Goal: Task Accomplishment & Management: Use online tool/utility

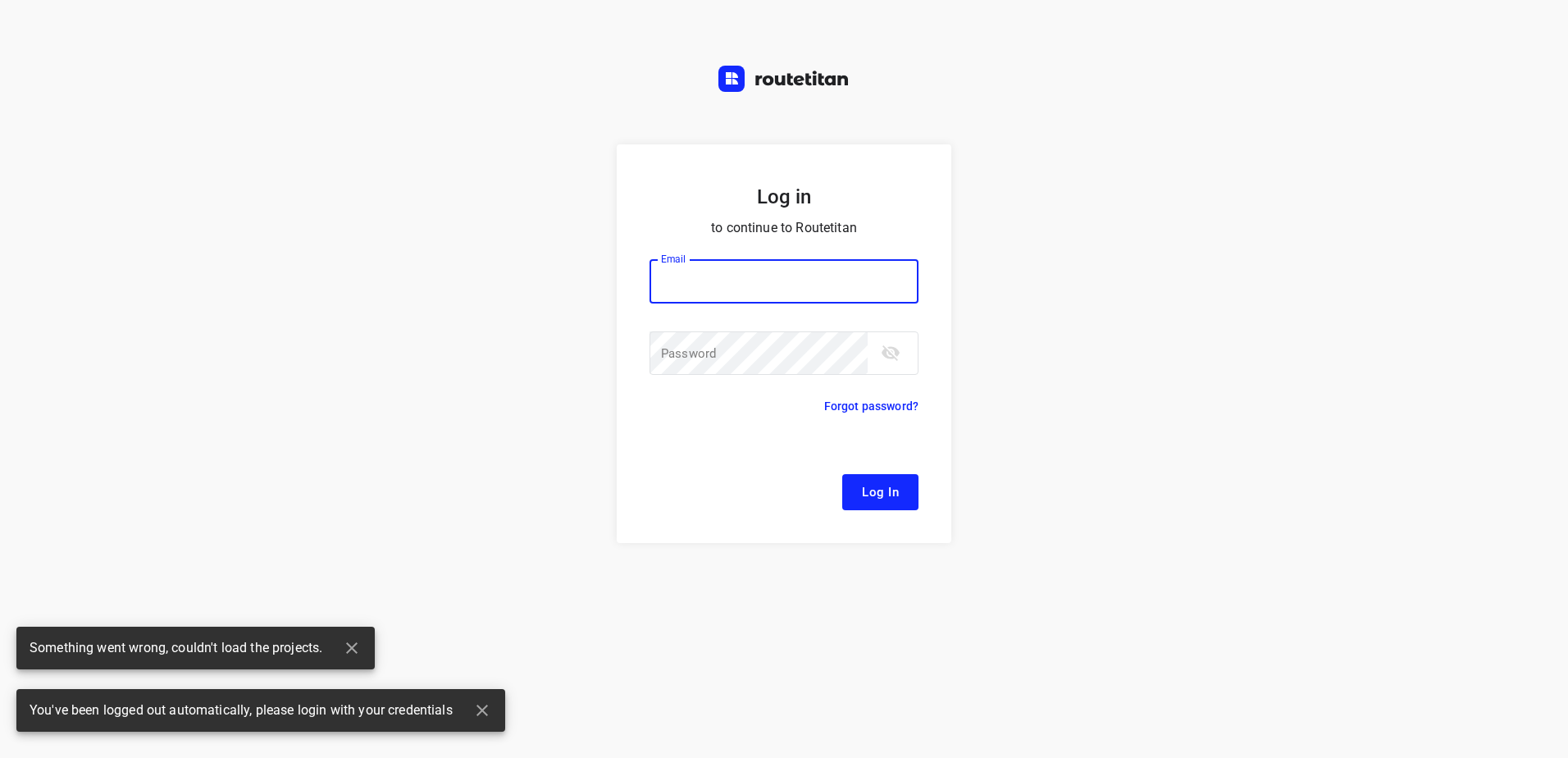
type input "[EMAIL_ADDRESS][DOMAIN_NAME]"
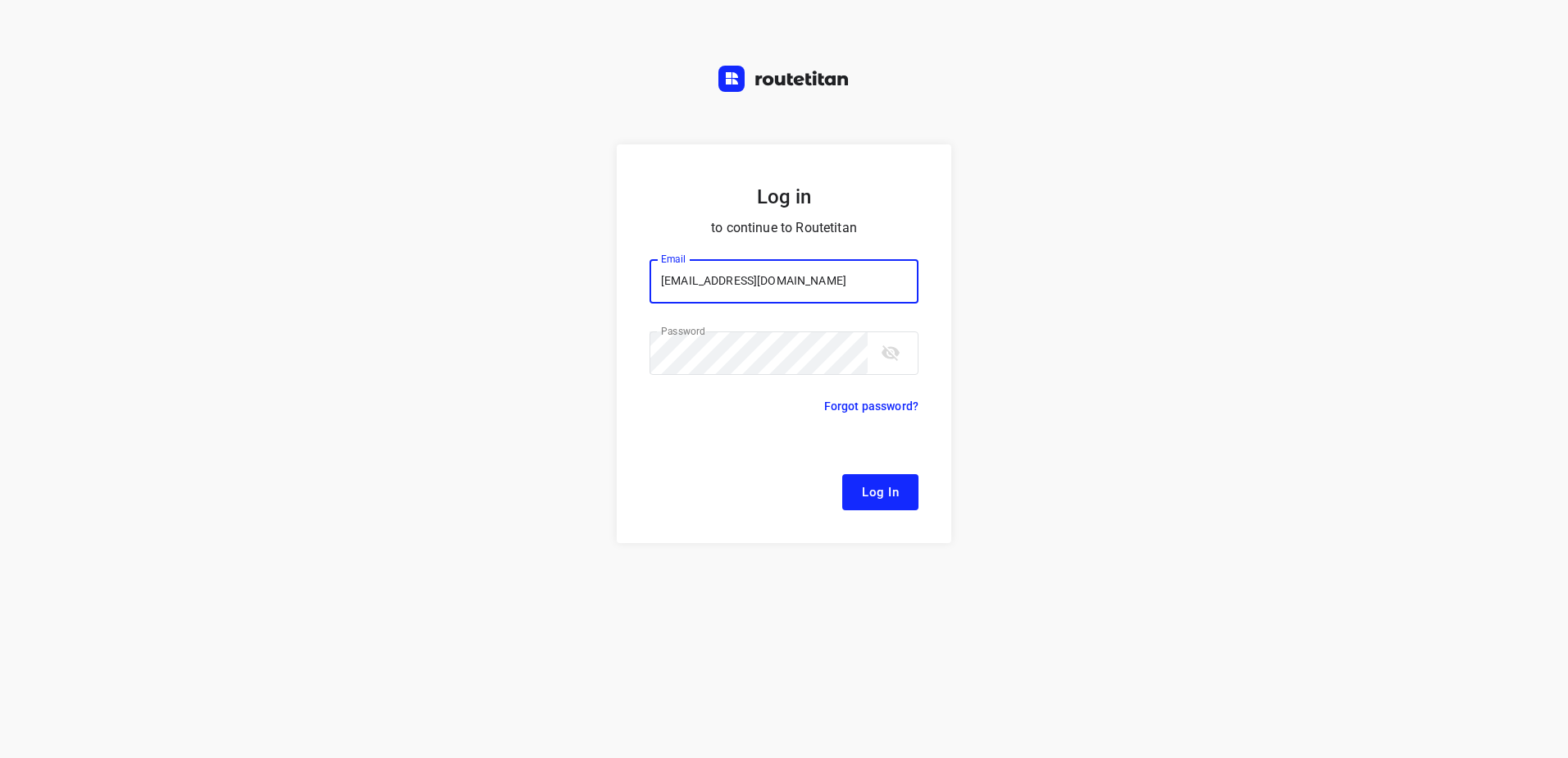
click at [842, 474] on button "Log In" at bounding box center [880, 492] width 76 height 36
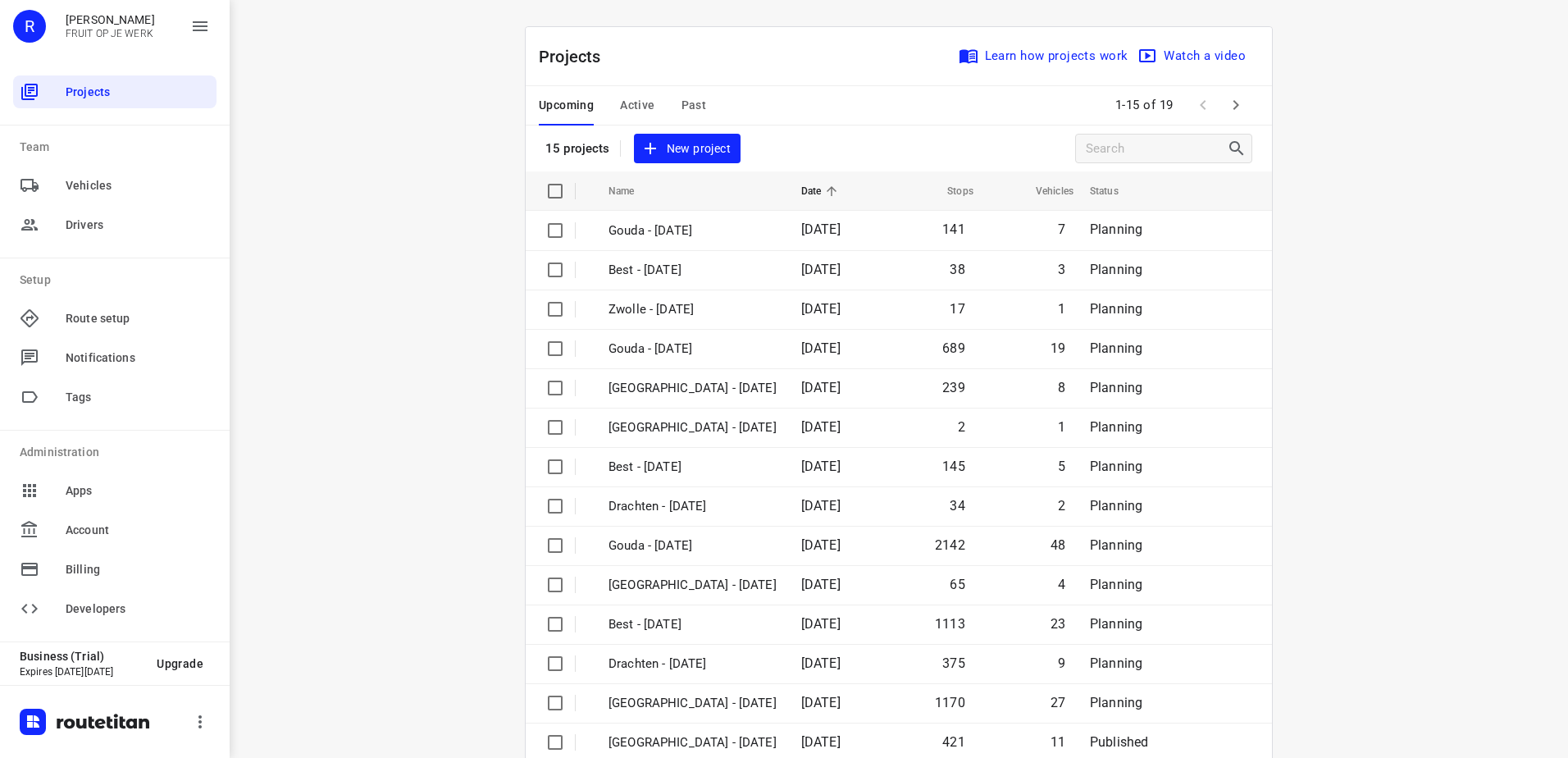
click at [634, 103] on span "Active" at bounding box center [637, 105] width 34 height 20
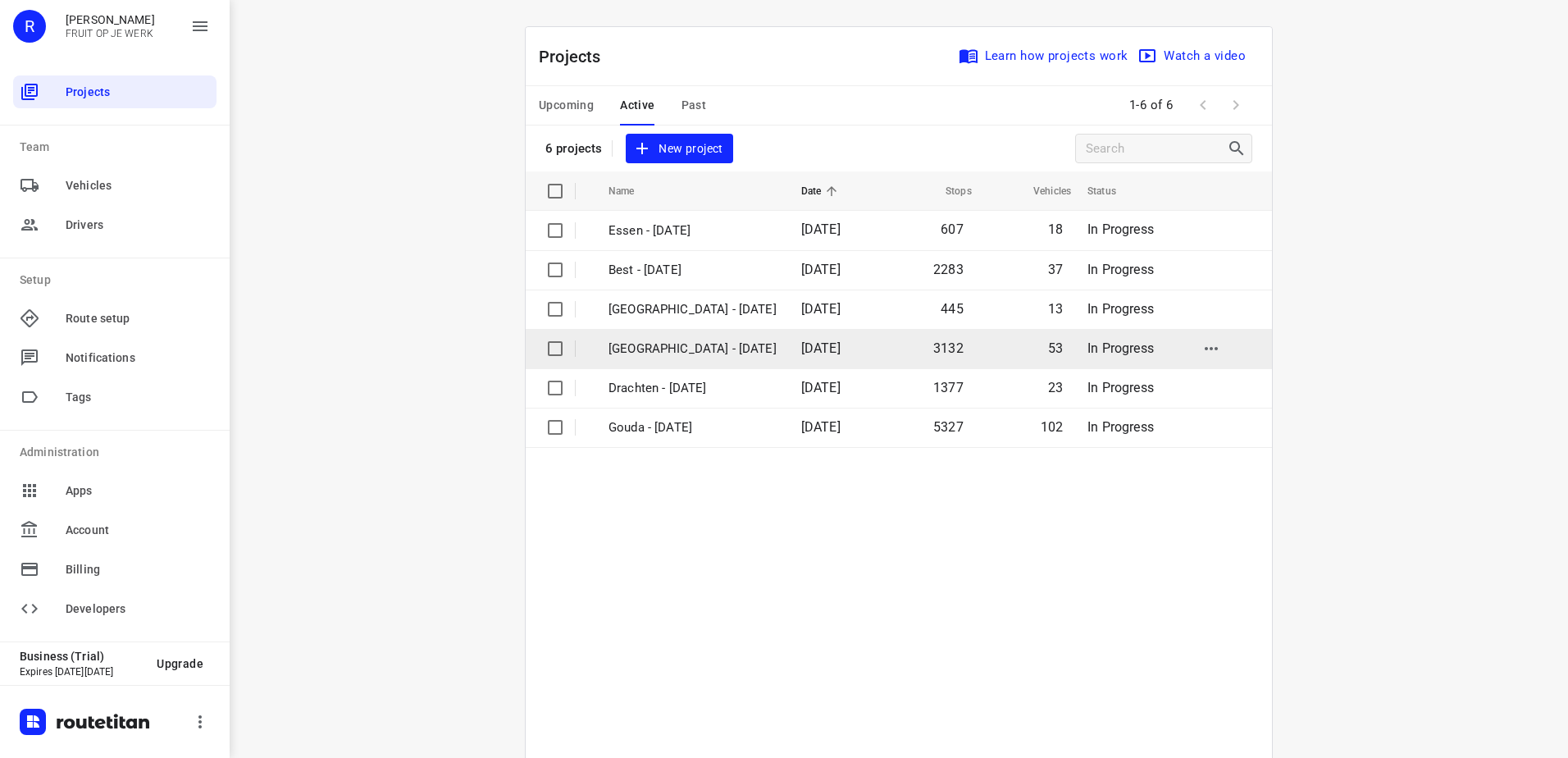
click at [694, 357] on p "[GEOGRAPHIC_DATA] - [DATE]" at bounding box center [692, 349] width 168 height 18
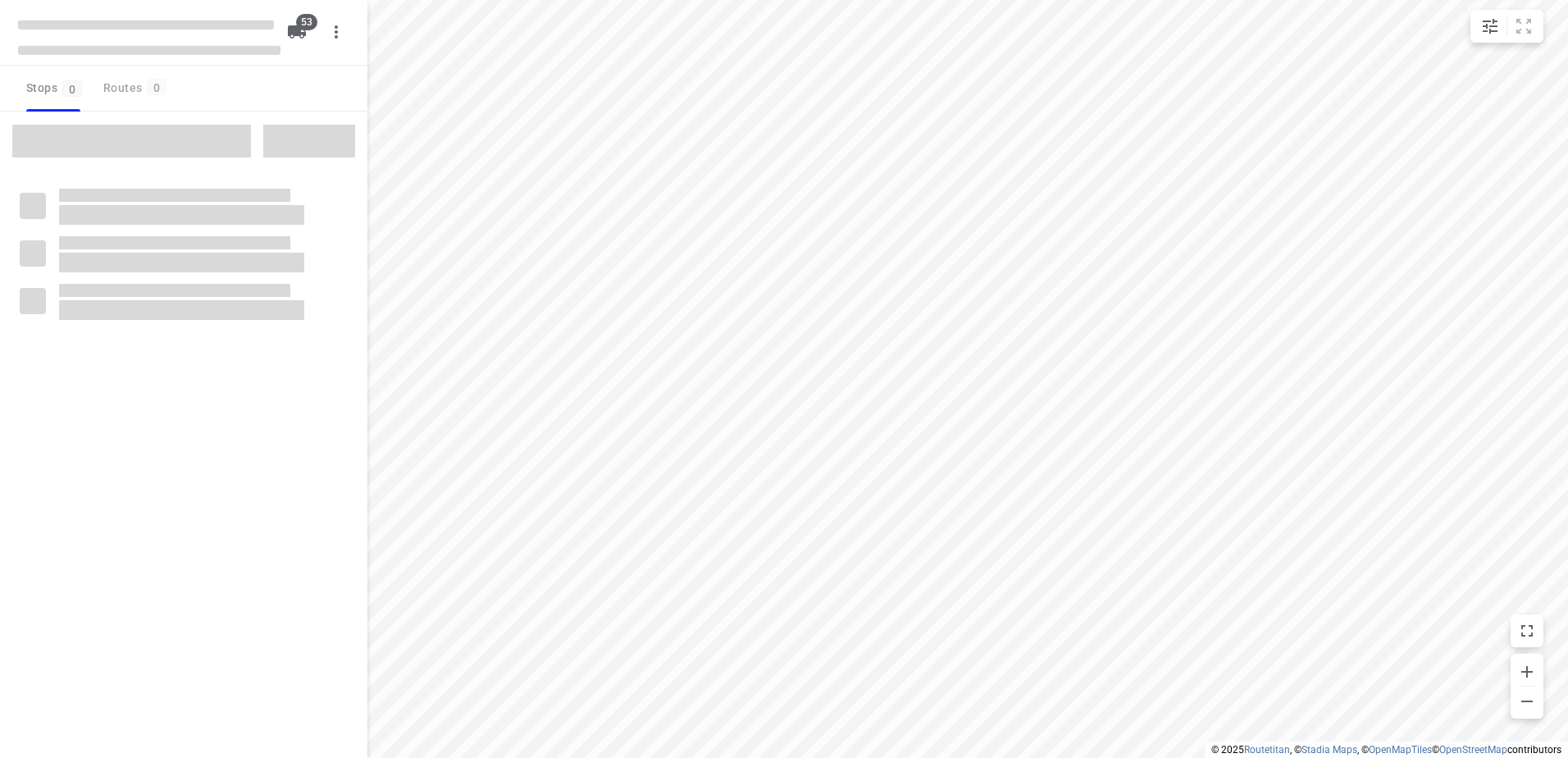
checkbox input "true"
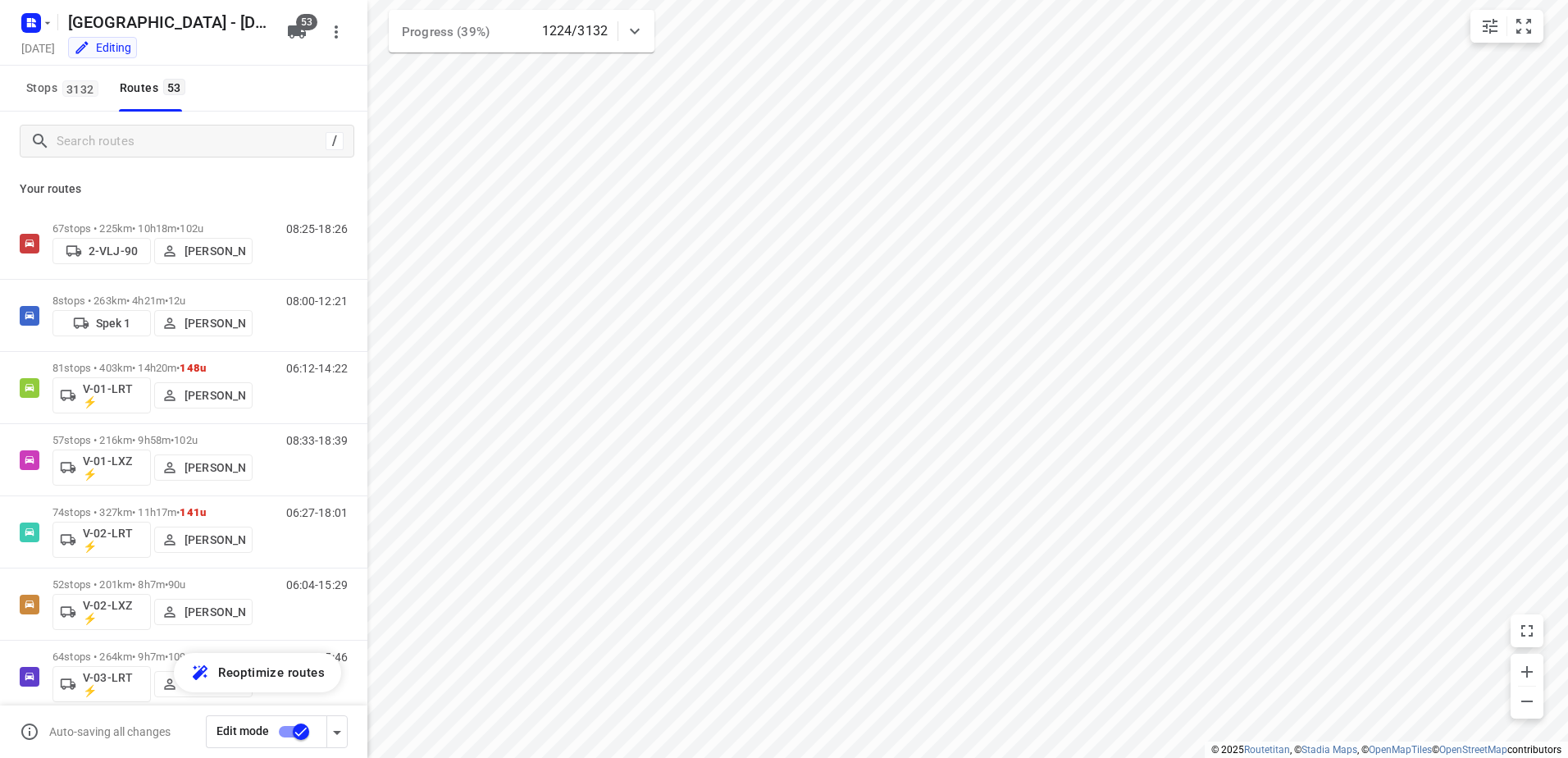
click at [634, 24] on icon at bounding box center [634, 30] width 19 height 19
click at [634, 24] on div at bounding box center [634, 37] width 33 height 33
click at [182, 139] on input "Search routes" at bounding box center [188, 141] width 262 height 25
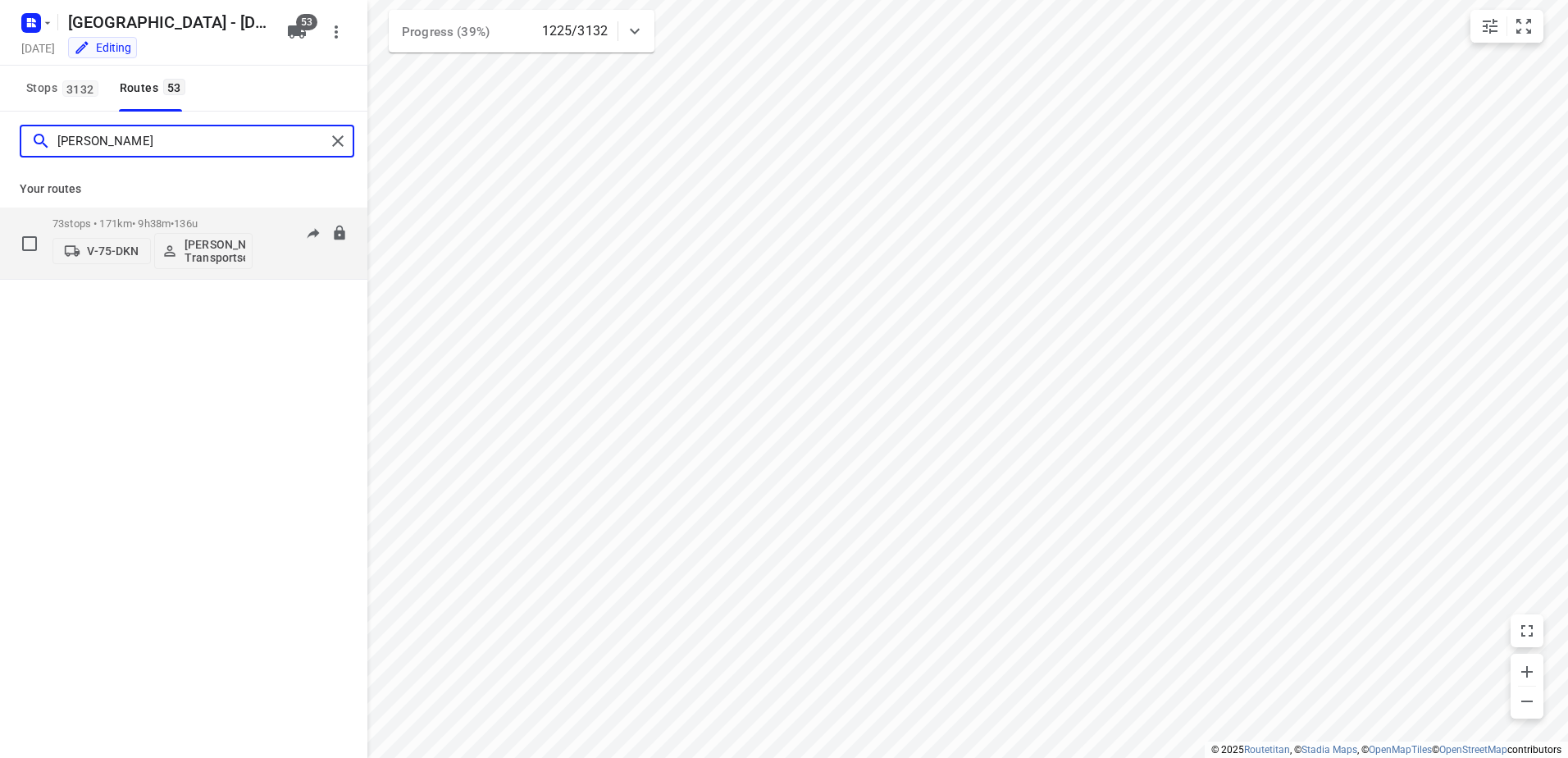
type input "[PERSON_NAME]"
click at [189, 210] on div "73 stops • 171km • 9h38m • 136u V-75-DKN [PERSON_NAME] Transportservice" at bounding box center [152, 243] width 200 height 68
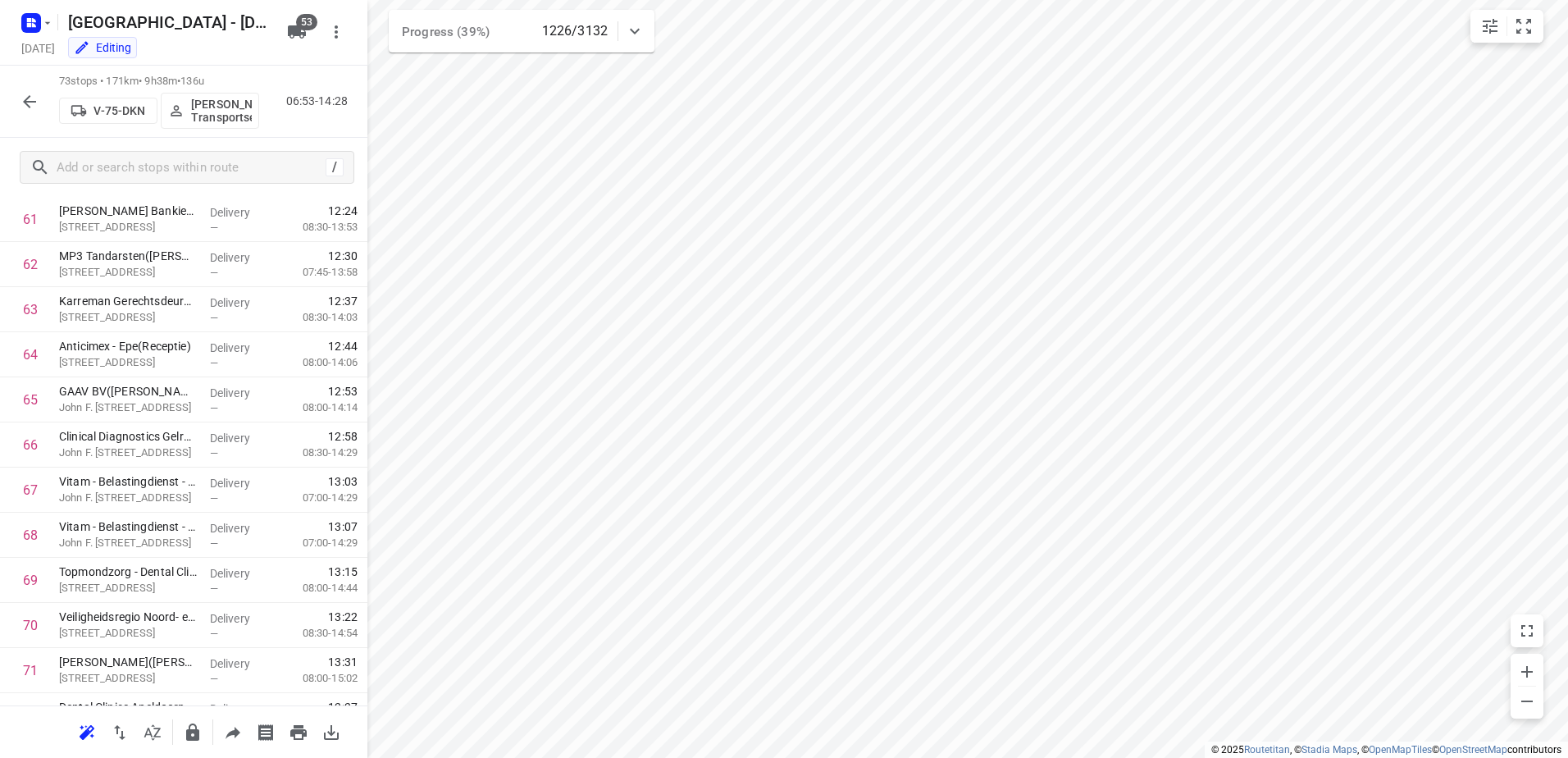
scroll to position [2912, 0]
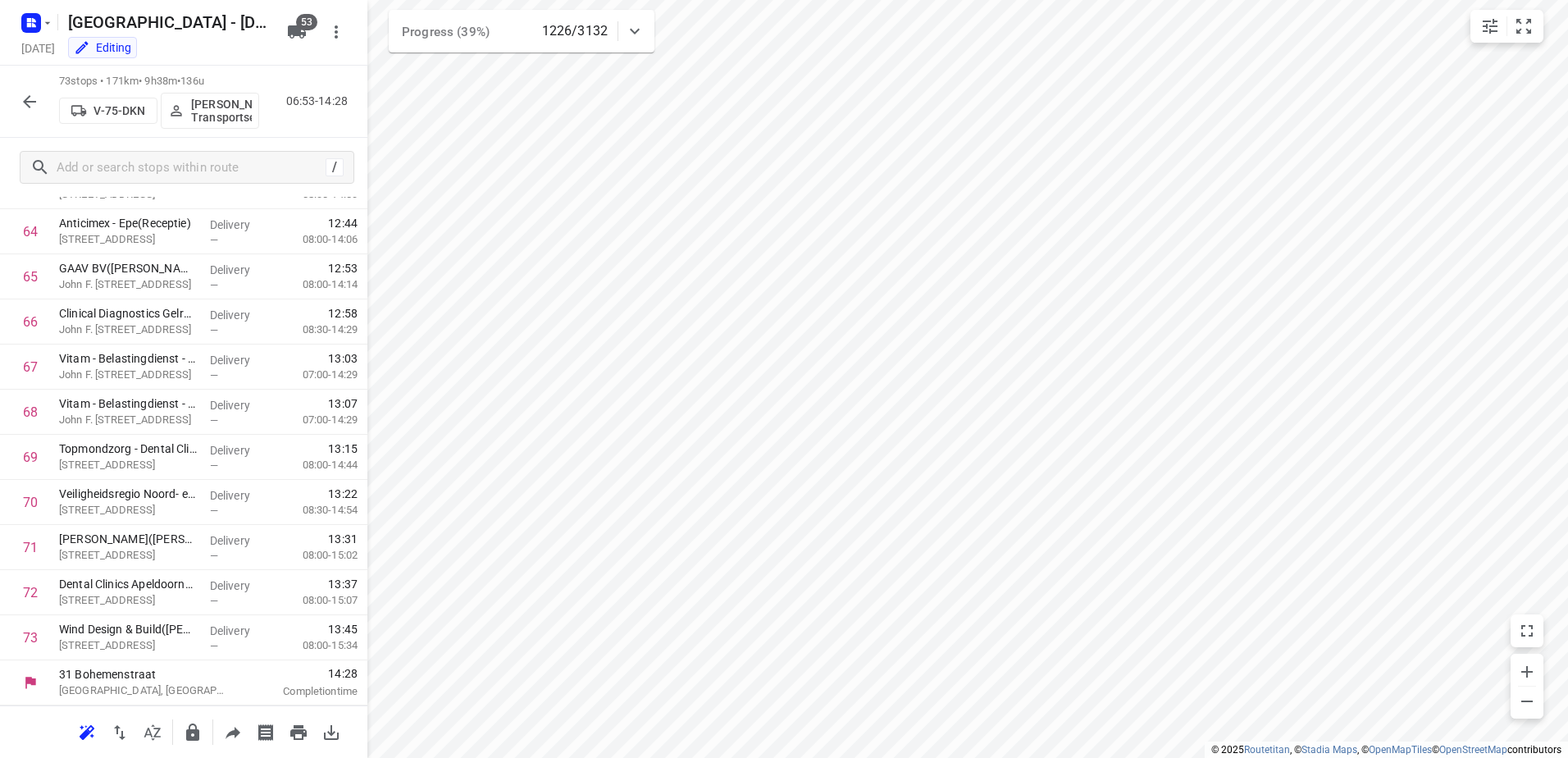
click at [35, 92] on icon "button" at bounding box center [29, 101] width 19 height 19
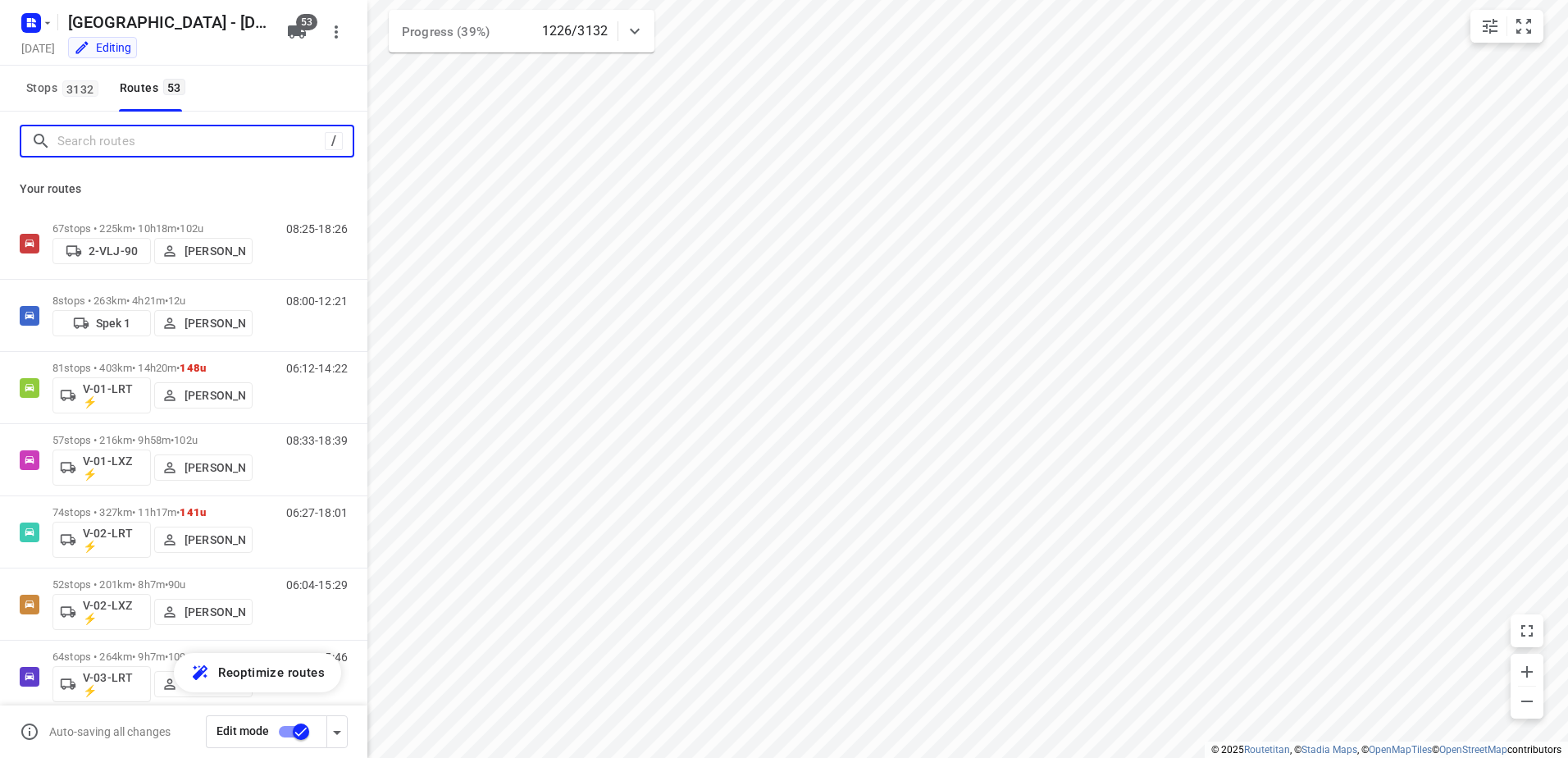
click at [142, 136] on input "Search routes" at bounding box center [191, 141] width 267 height 25
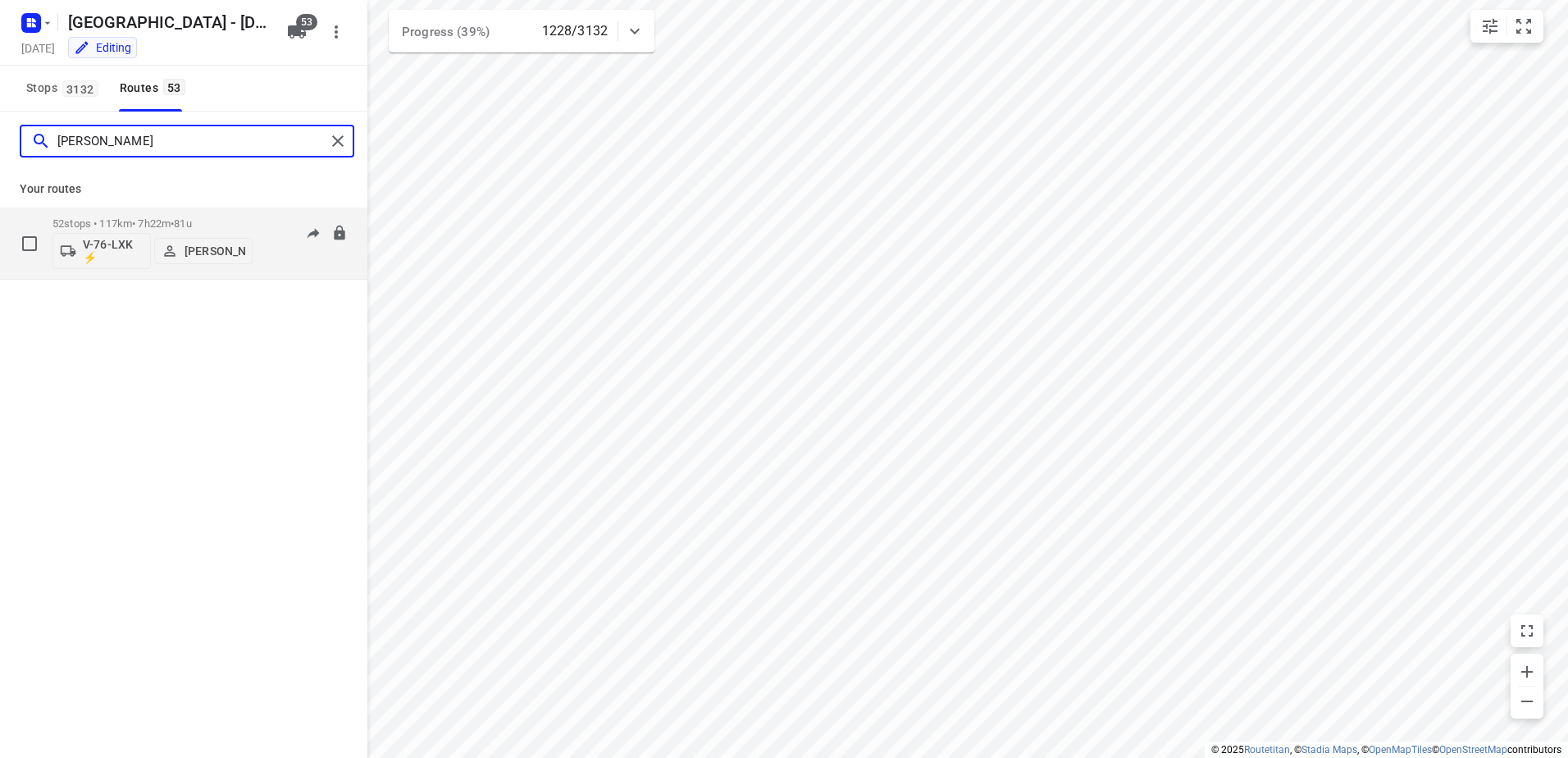
type input "[PERSON_NAME]"
click at [171, 226] on p "52 stops • 117km • 7h22m • 81u" at bounding box center [152, 224] width 200 height 13
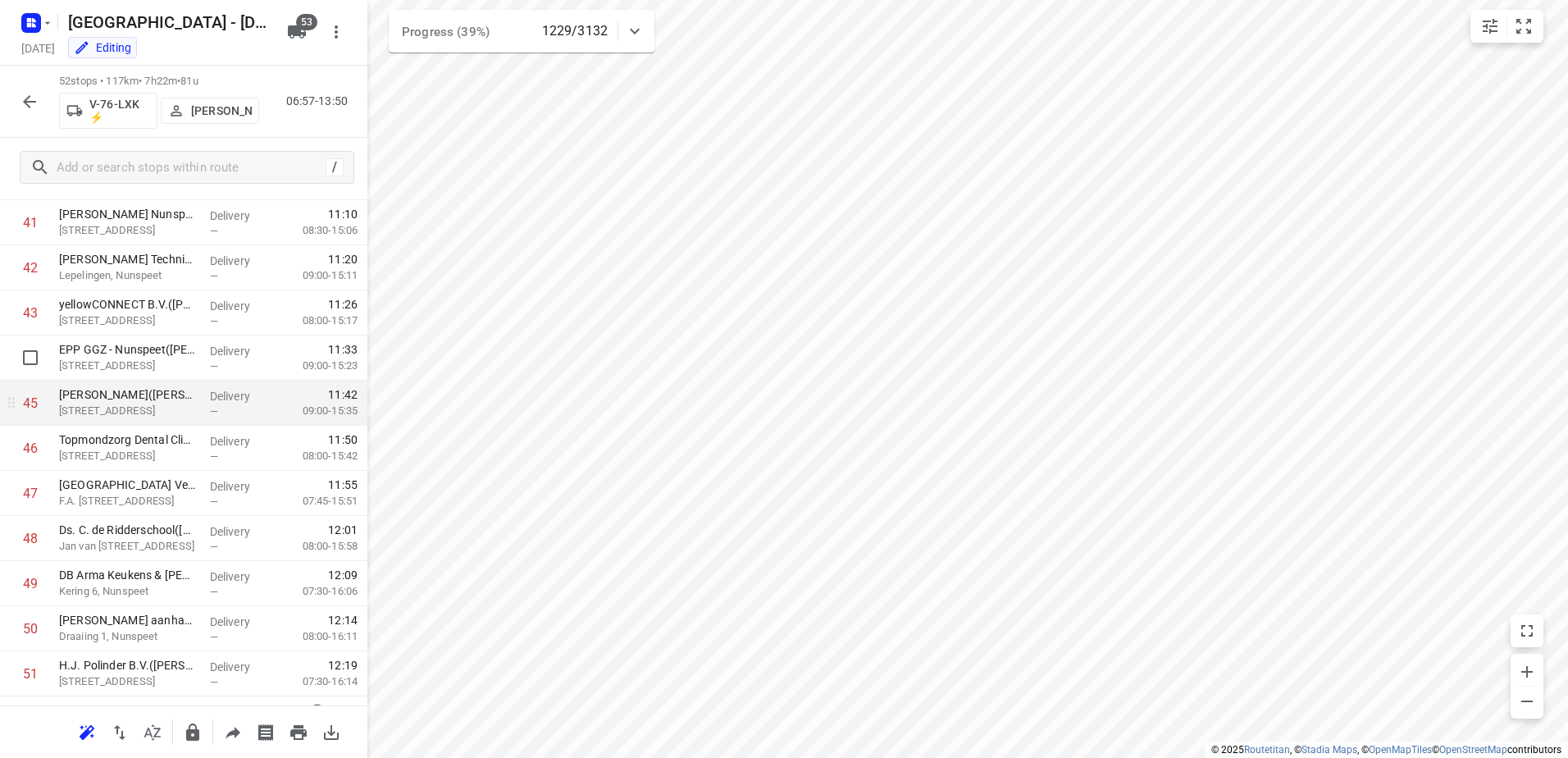
scroll to position [1882, 0]
click at [210, 399] on p "Delivery" at bounding box center [240, 397] width 61 height 17
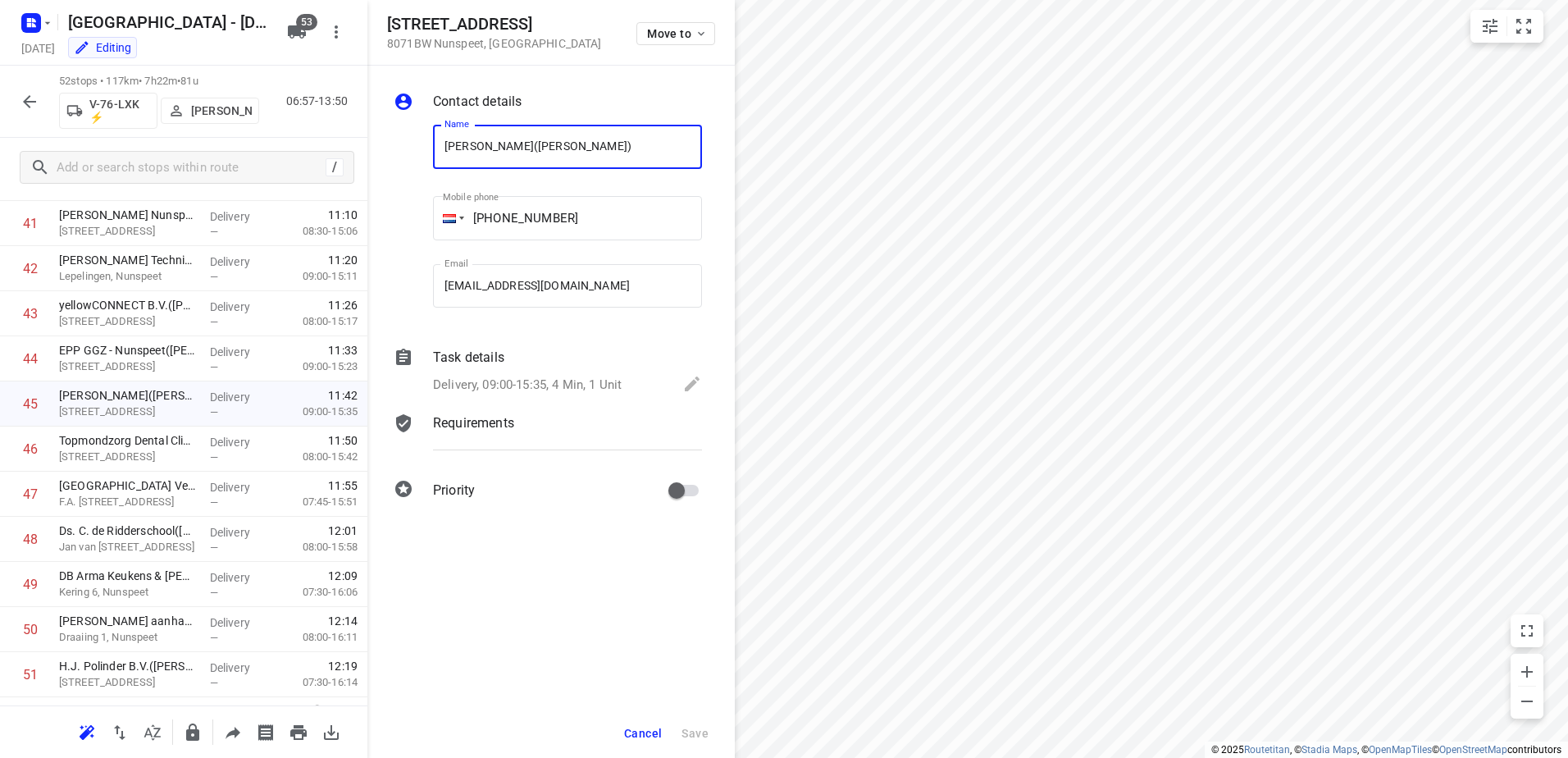
click at [496, 360] on p "Task details" at bounding box center [468, 357] width 71 height 19
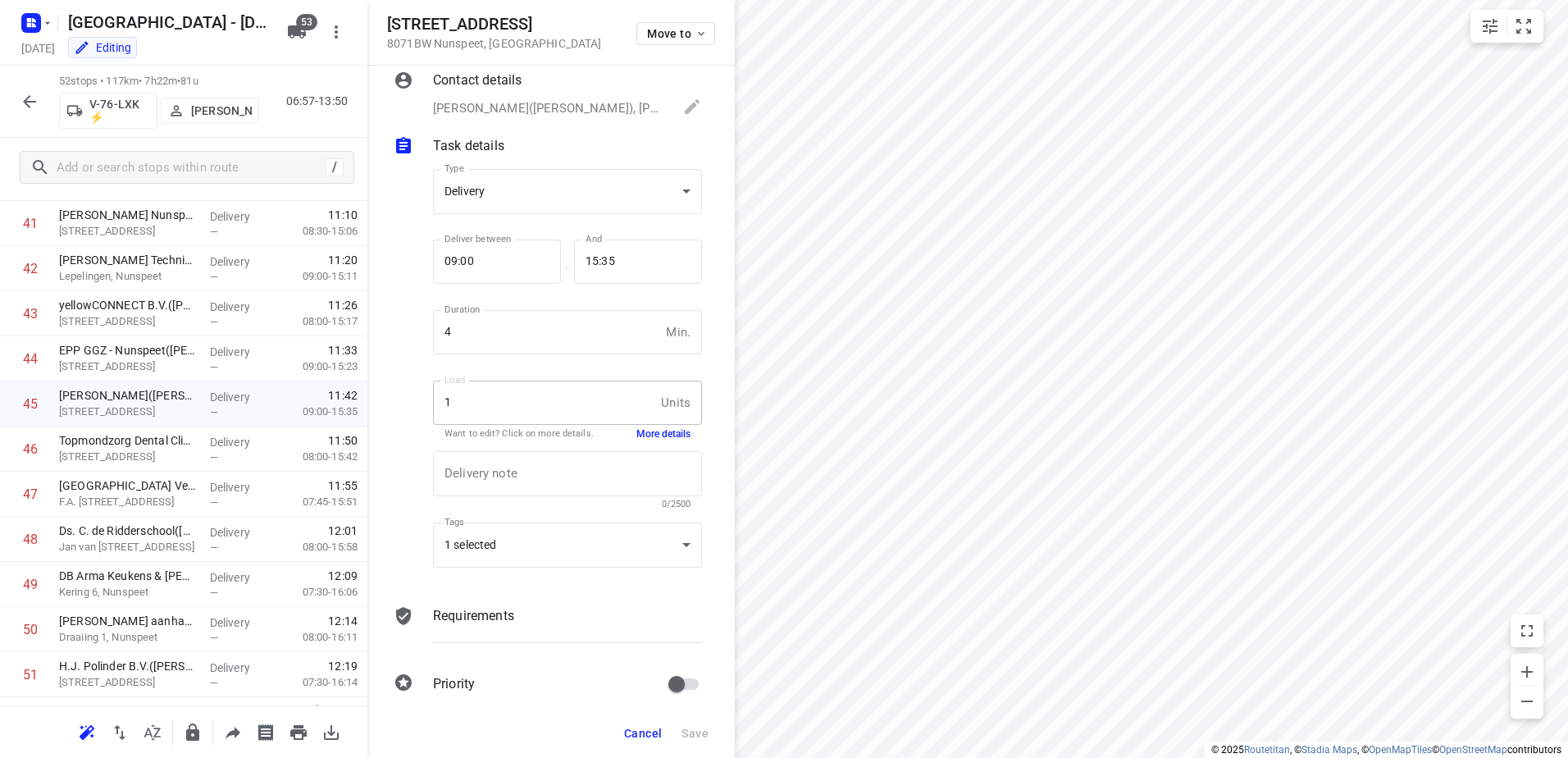
scroll to position [39, 0]
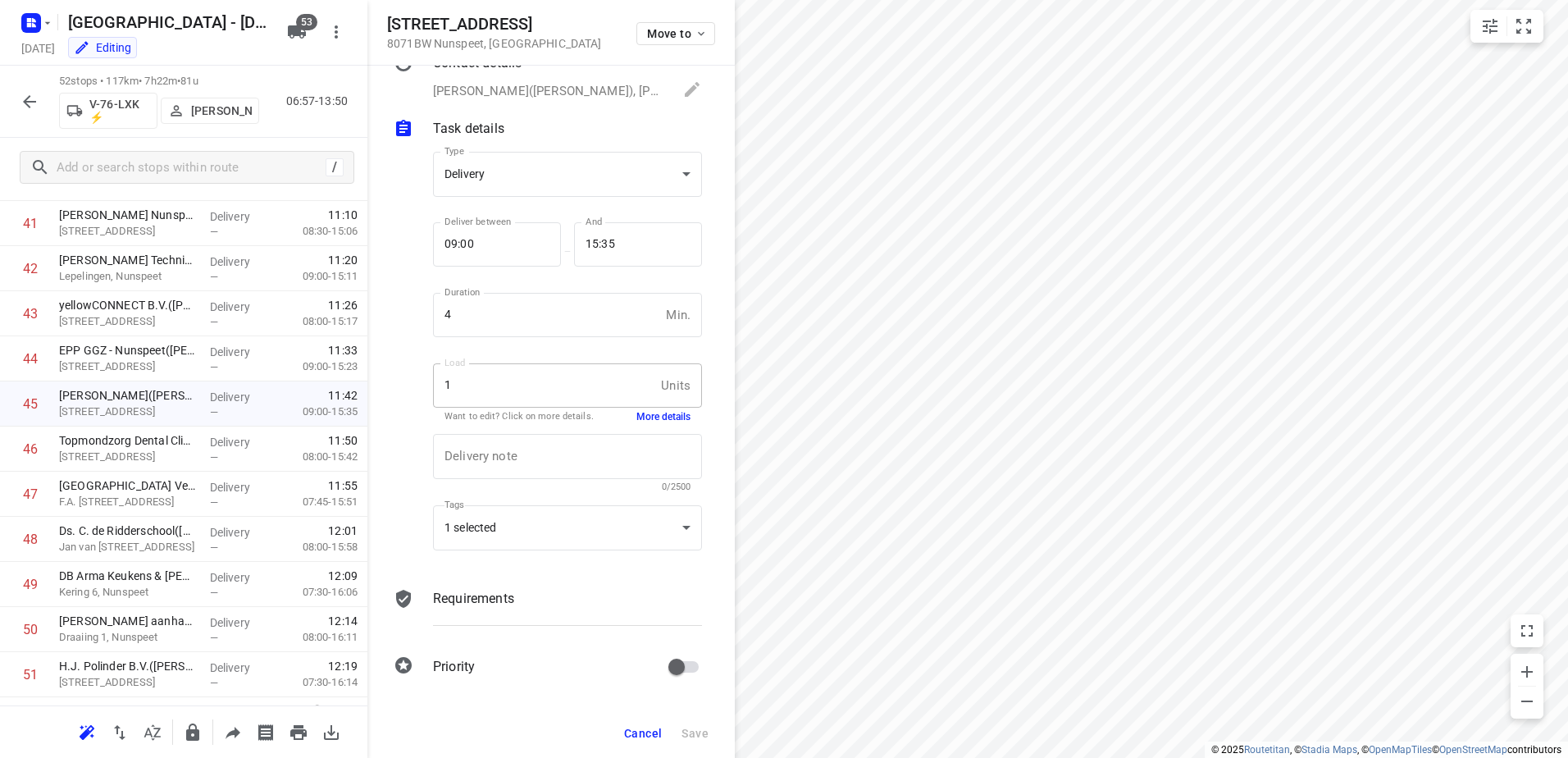
click at [639, 418] on button "More details" at bounding box center [663, 417] width 54 height 14
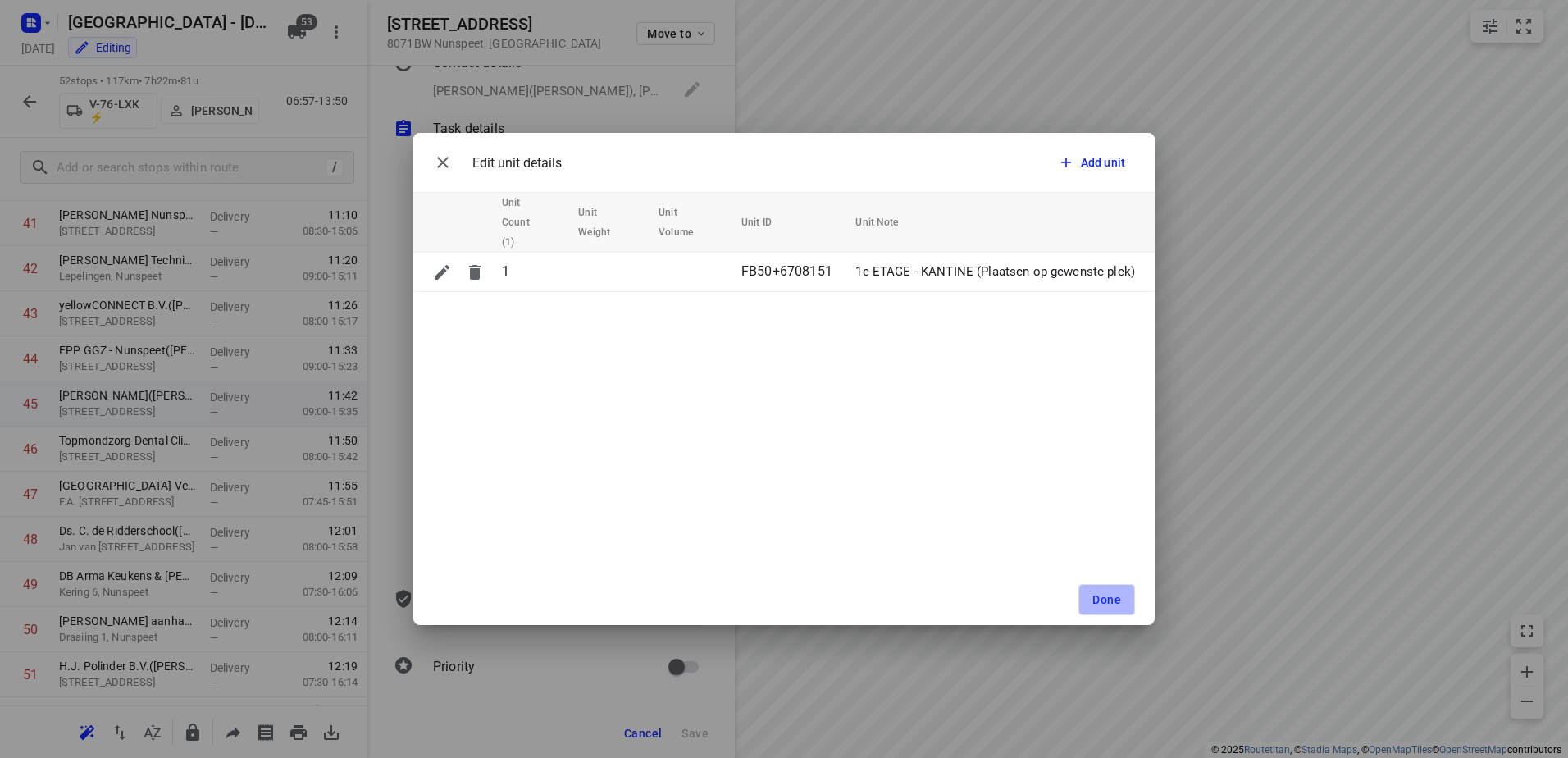
click at [1115, 605] on span "Done" at bounding box center [1107, 600] width 29 height 13
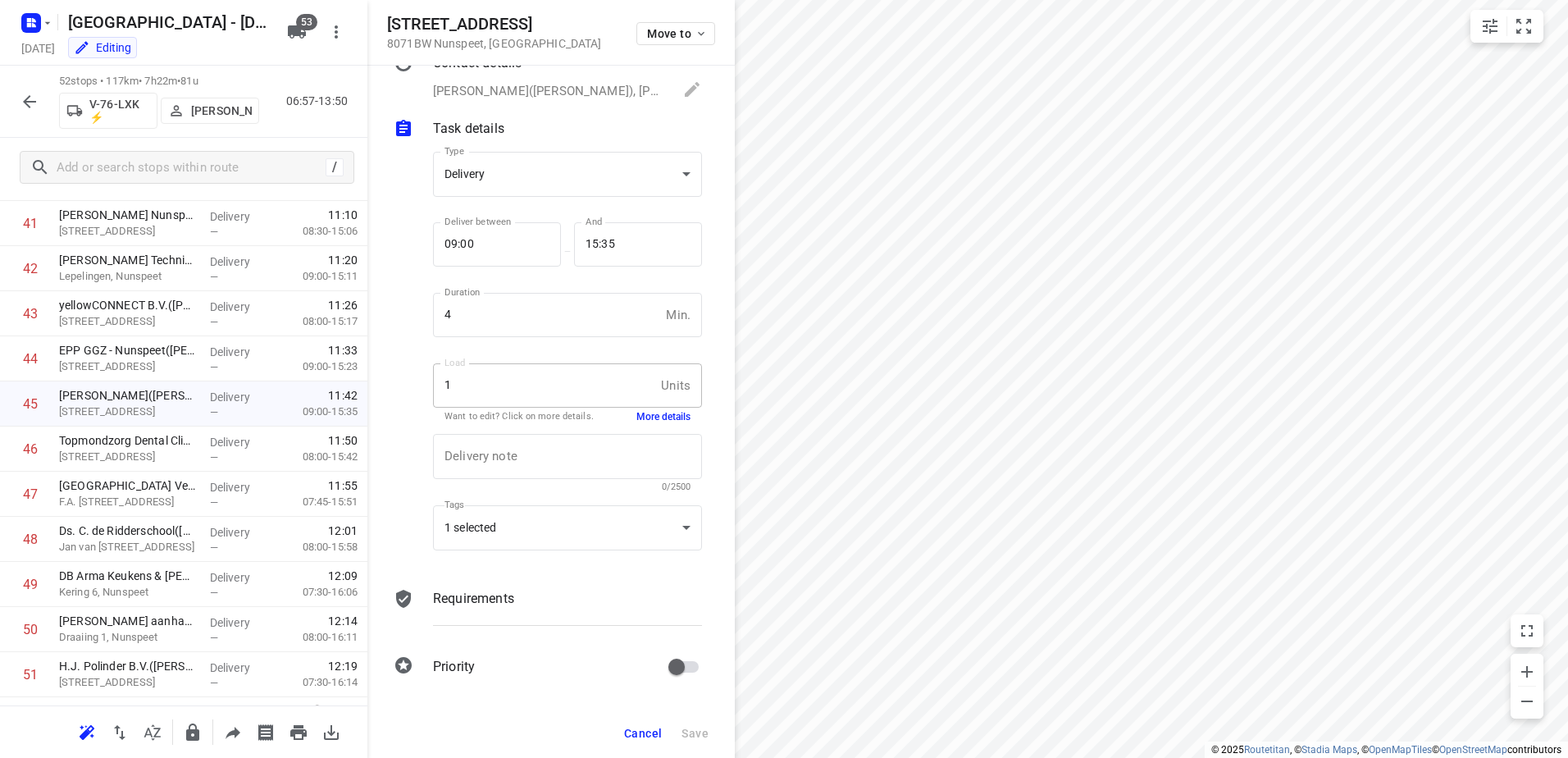
click at [655, 727] on span "Cancel" at bounding box center [643, 734] width 38 height 13
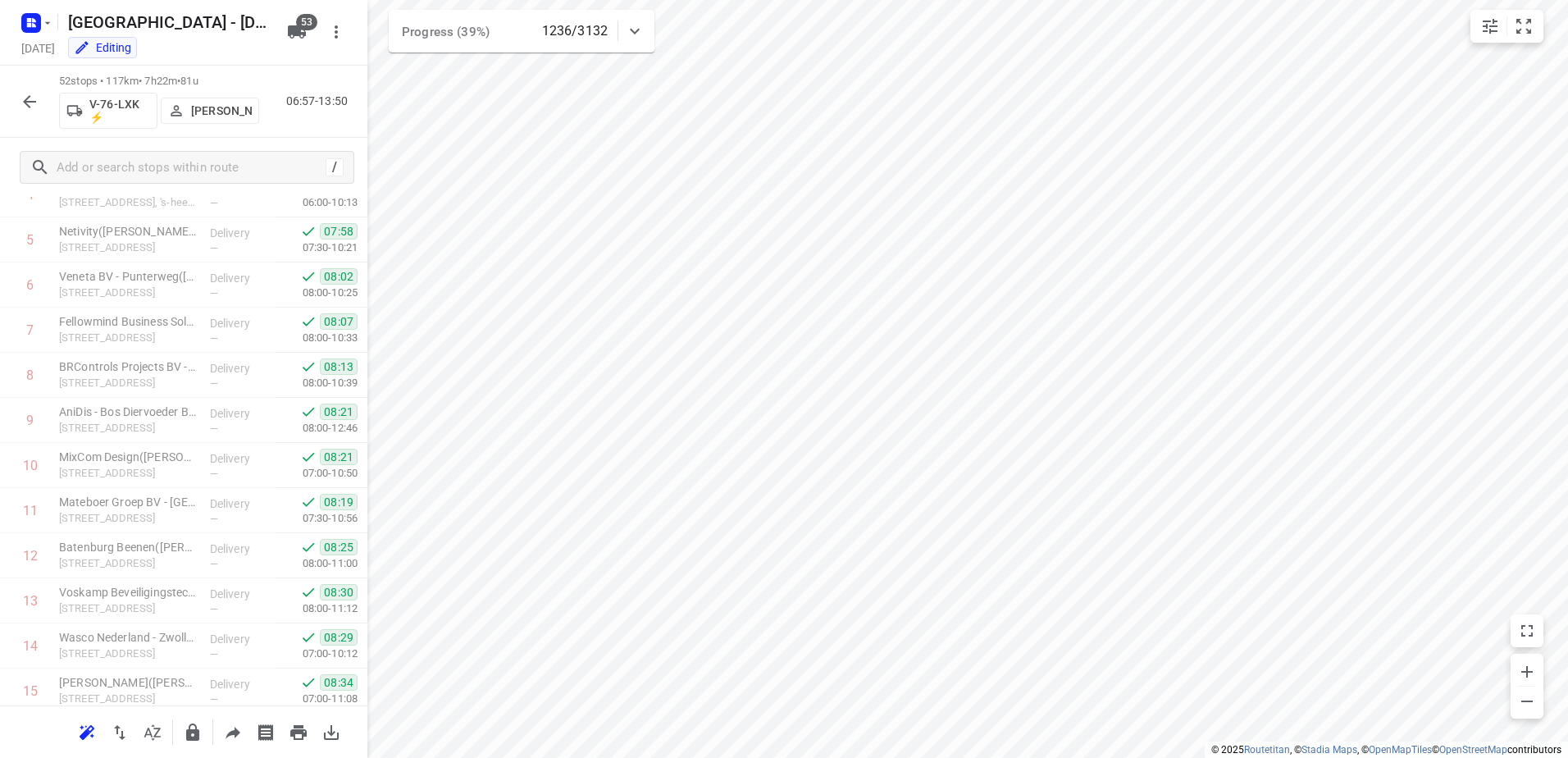
scroll to position [0, 0]
